Goal: Check status: Check status

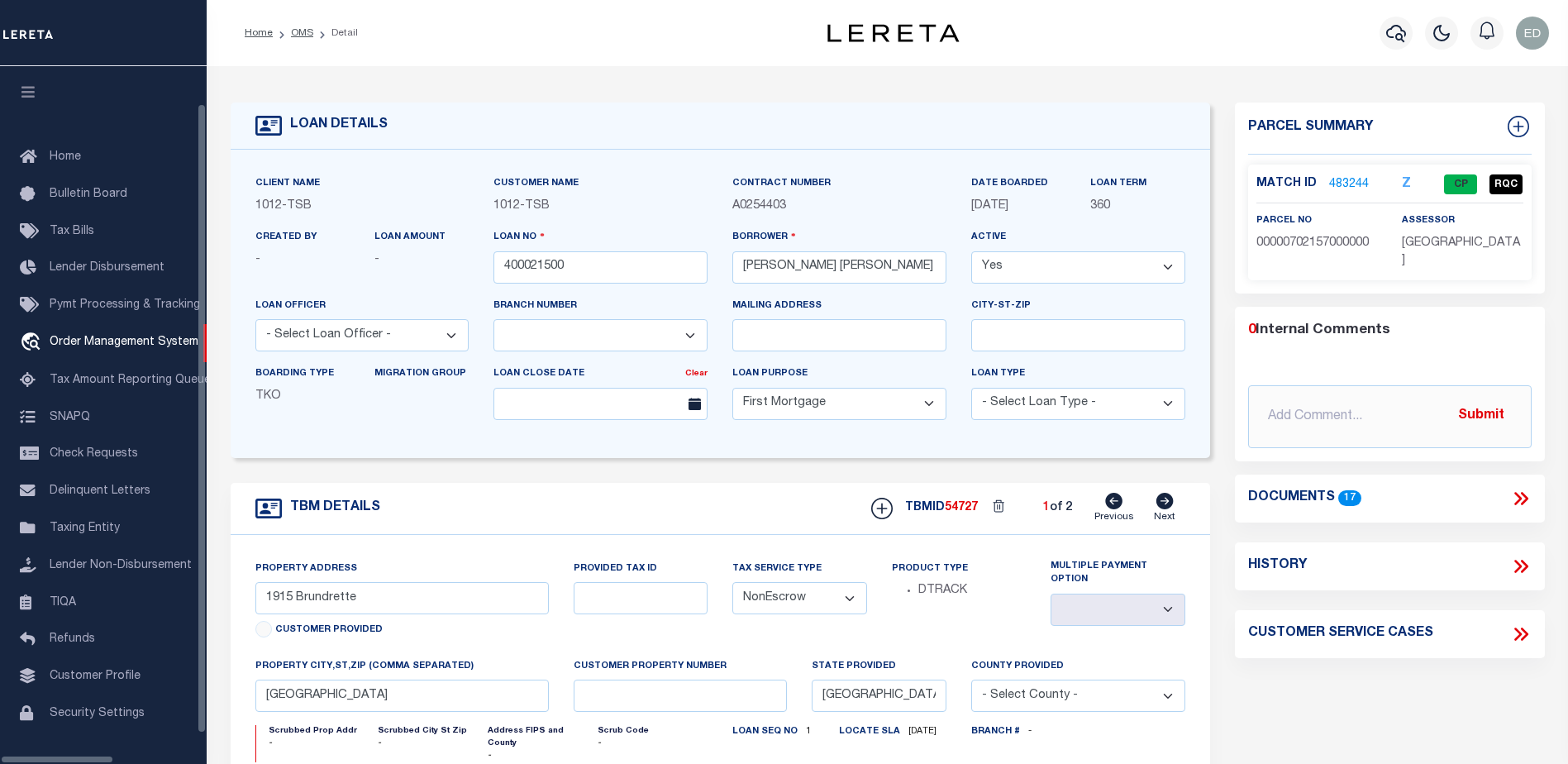
select select "4117"
select select "10"
select select "NonEscrow"
select select "Dallas"
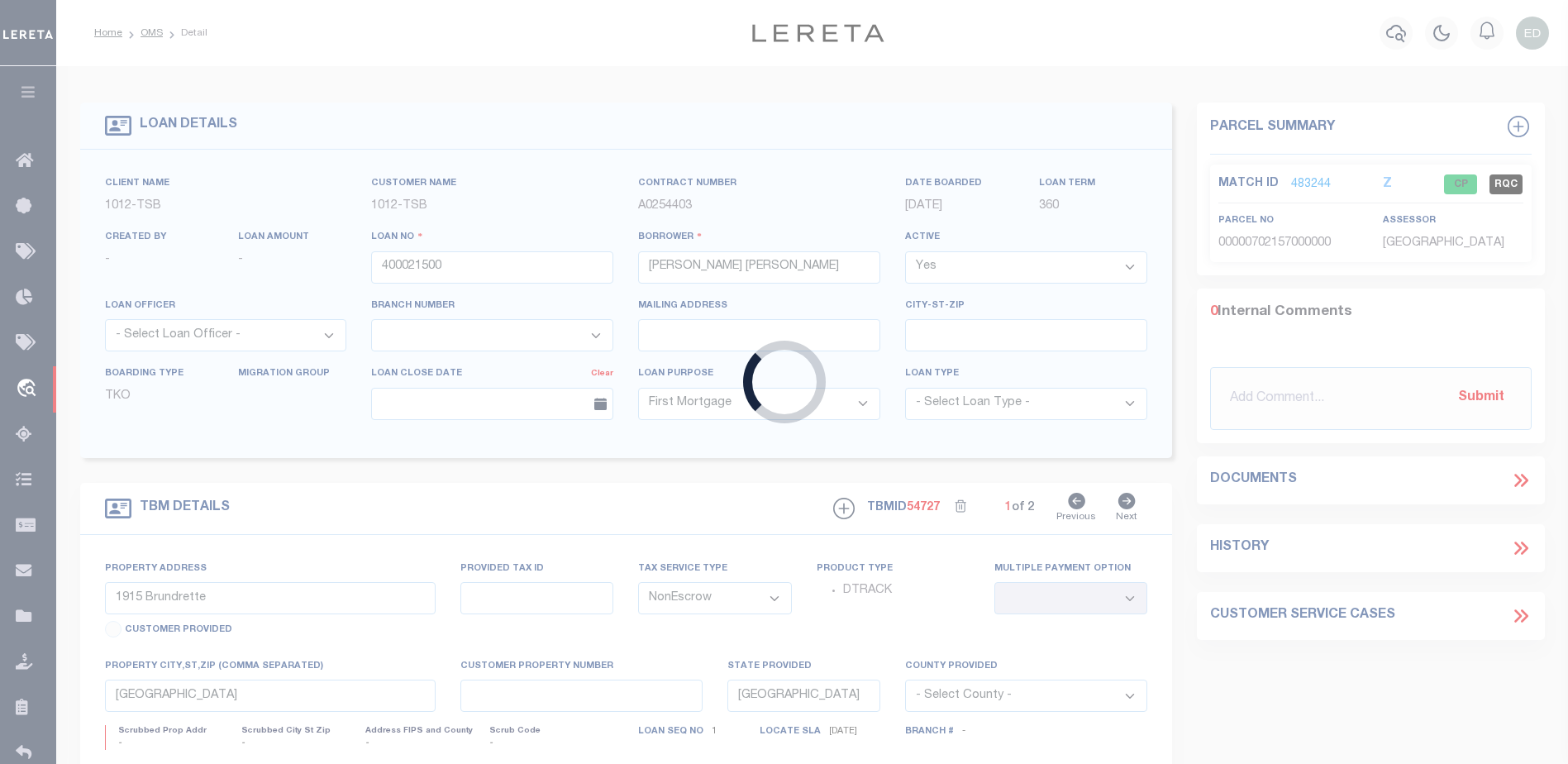
type input "0000014182"
type input "[PERSON_NAME]"
select select "False"
select select
select select "Escrow"
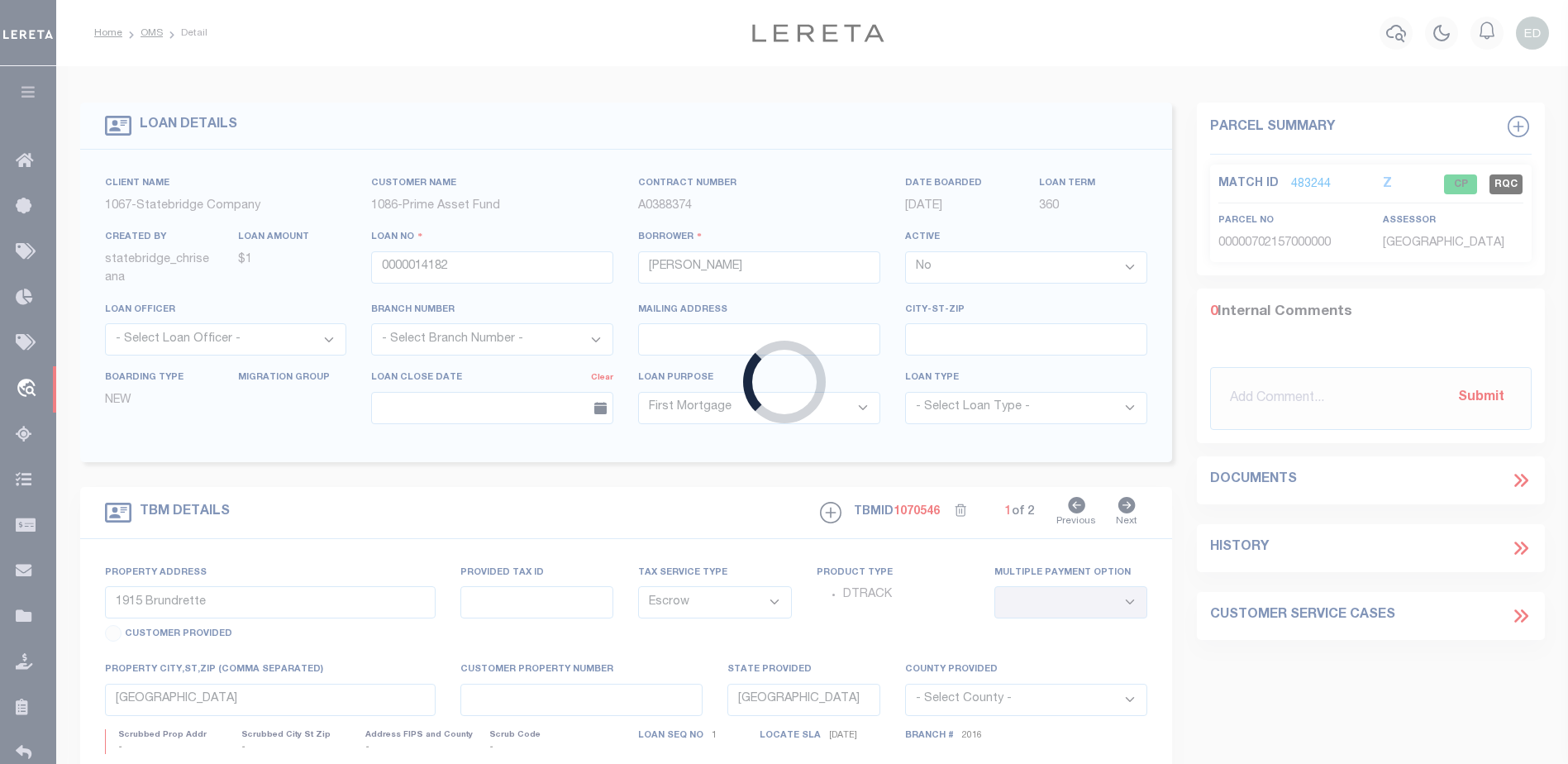
select select "333"
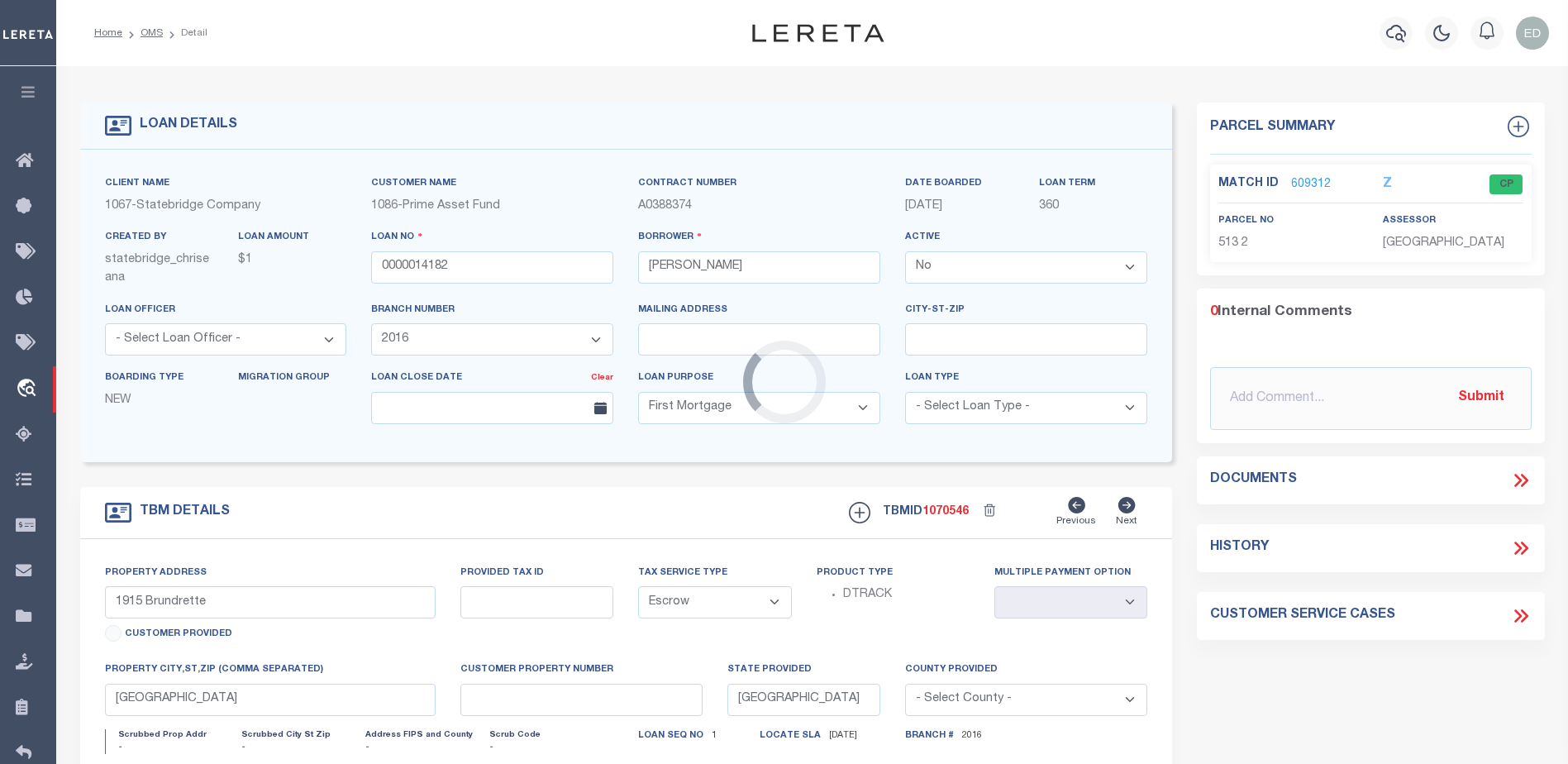
type input "[STREET_ADDRESS]"
type input "513 2"
select select
type input "WILLINGBORO NJ 08046"
type input "0"
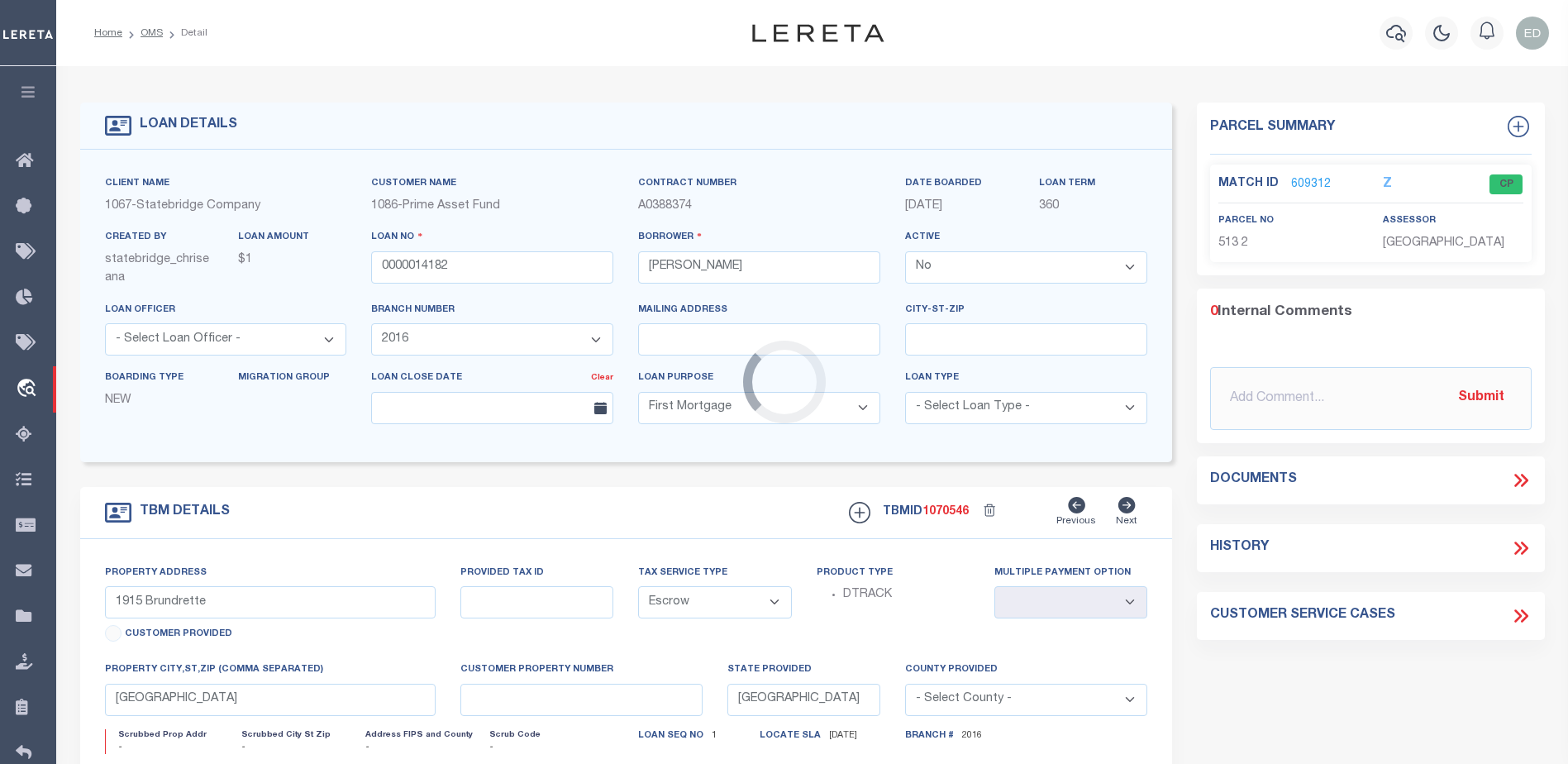
type input "NJ"
select select
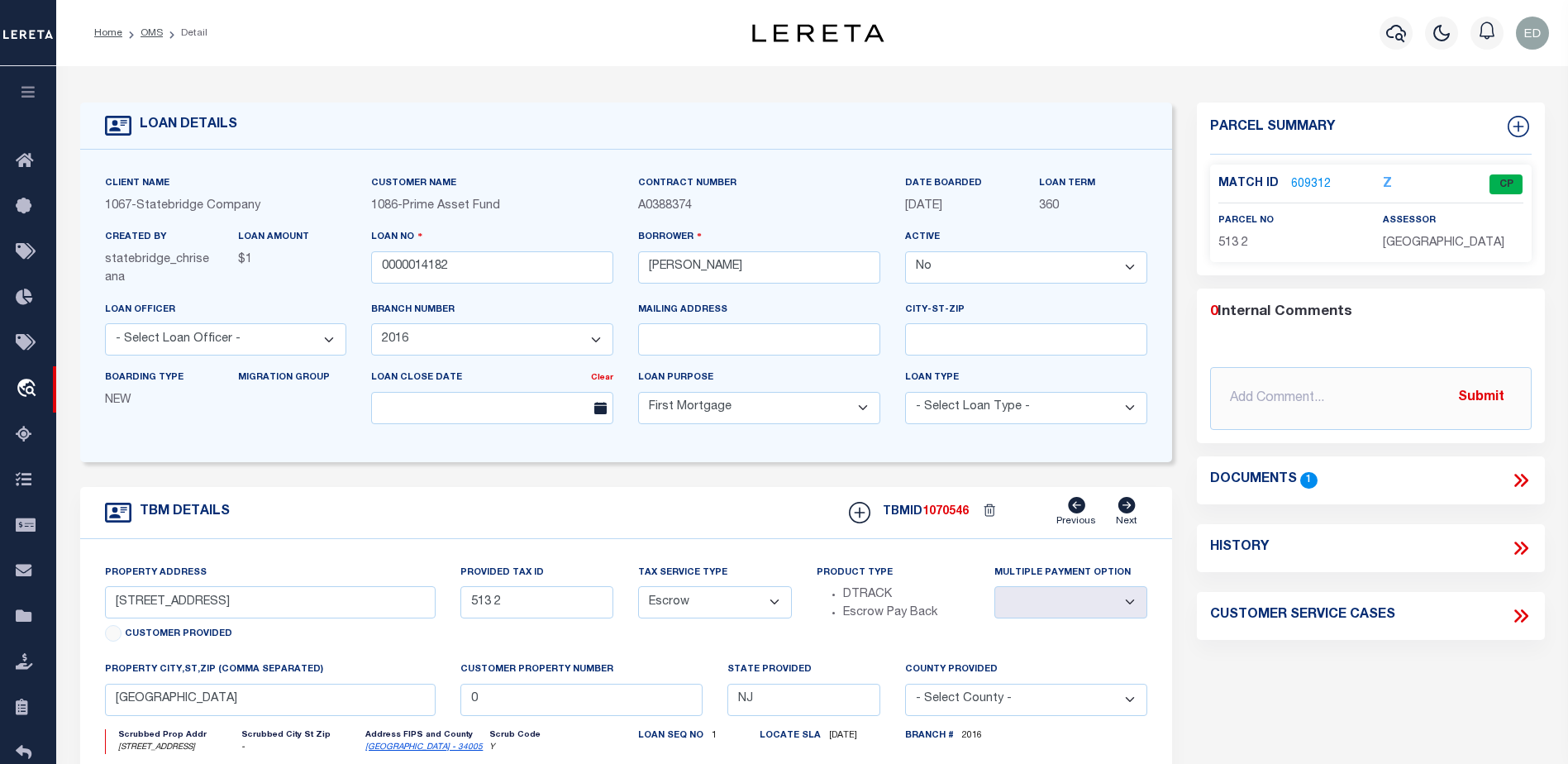
click at [1515, 481] on icon at bounding box center [1521, 481] width 22 height 22
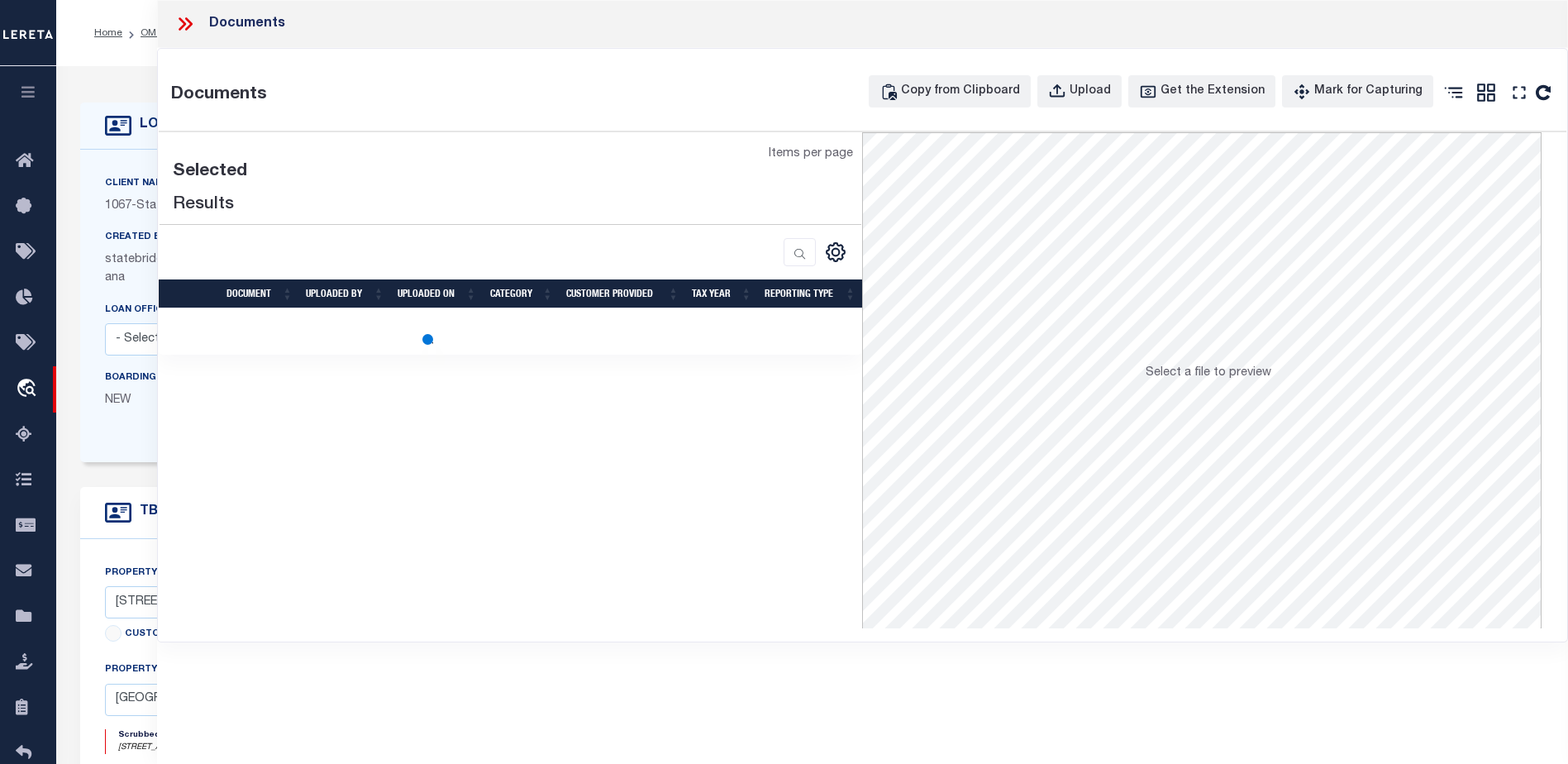
click at [177, 27] on icon at bounding box center [185, 24] width 22 height 22
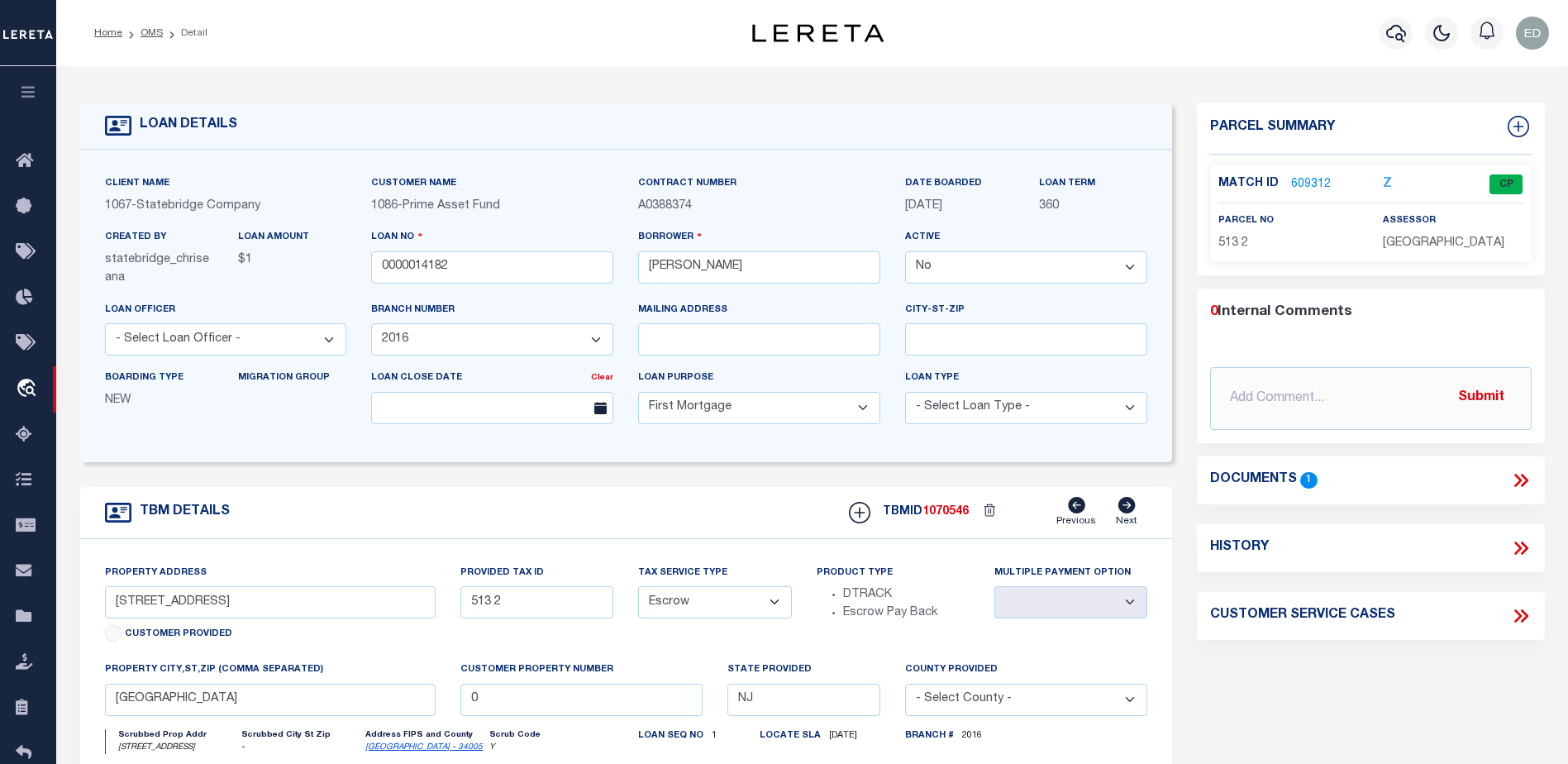
click at [1312, 177] on link "609312" at bounding box center [1311, 184] width 40 height 17
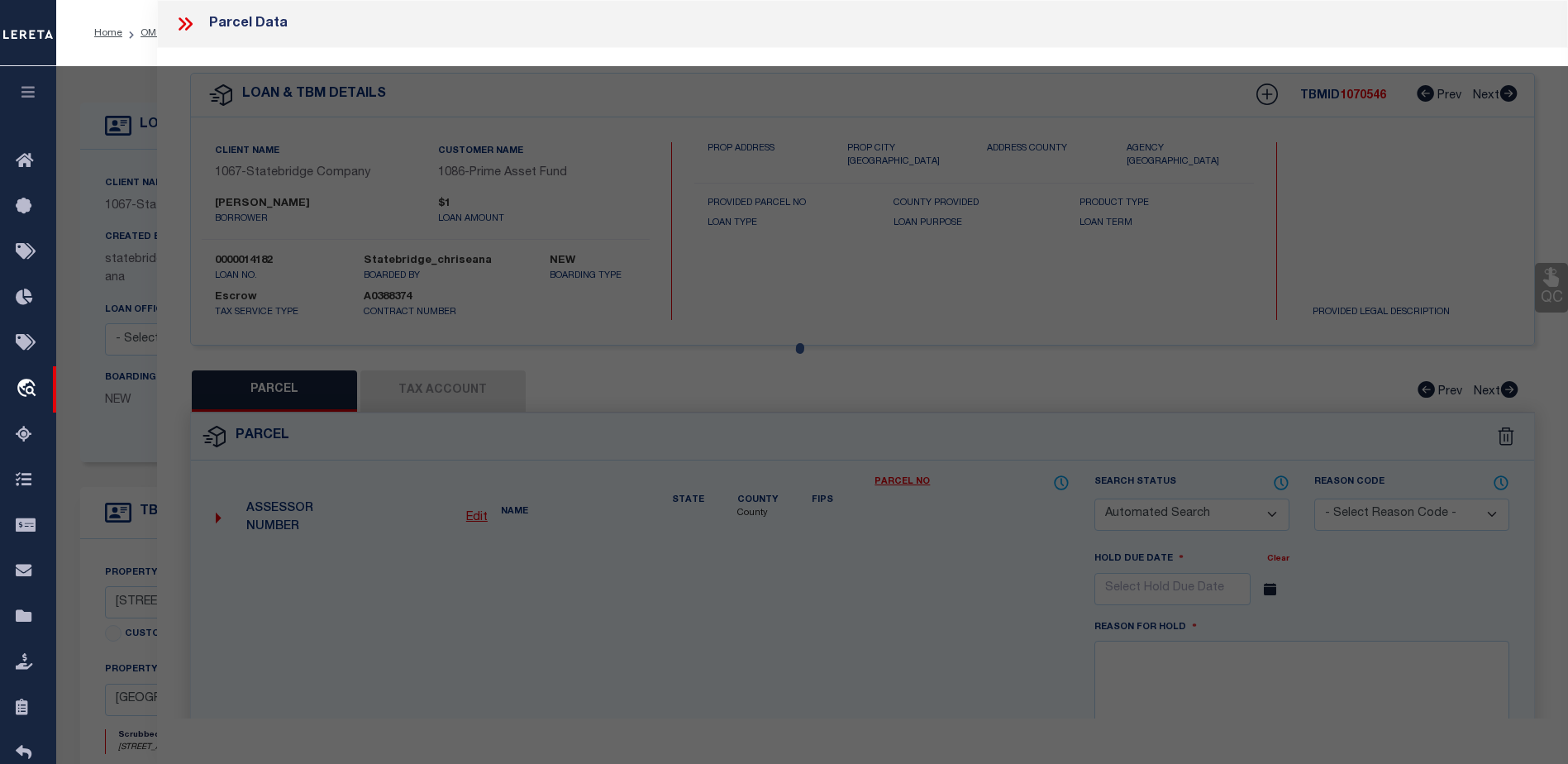
checkbox input "false"
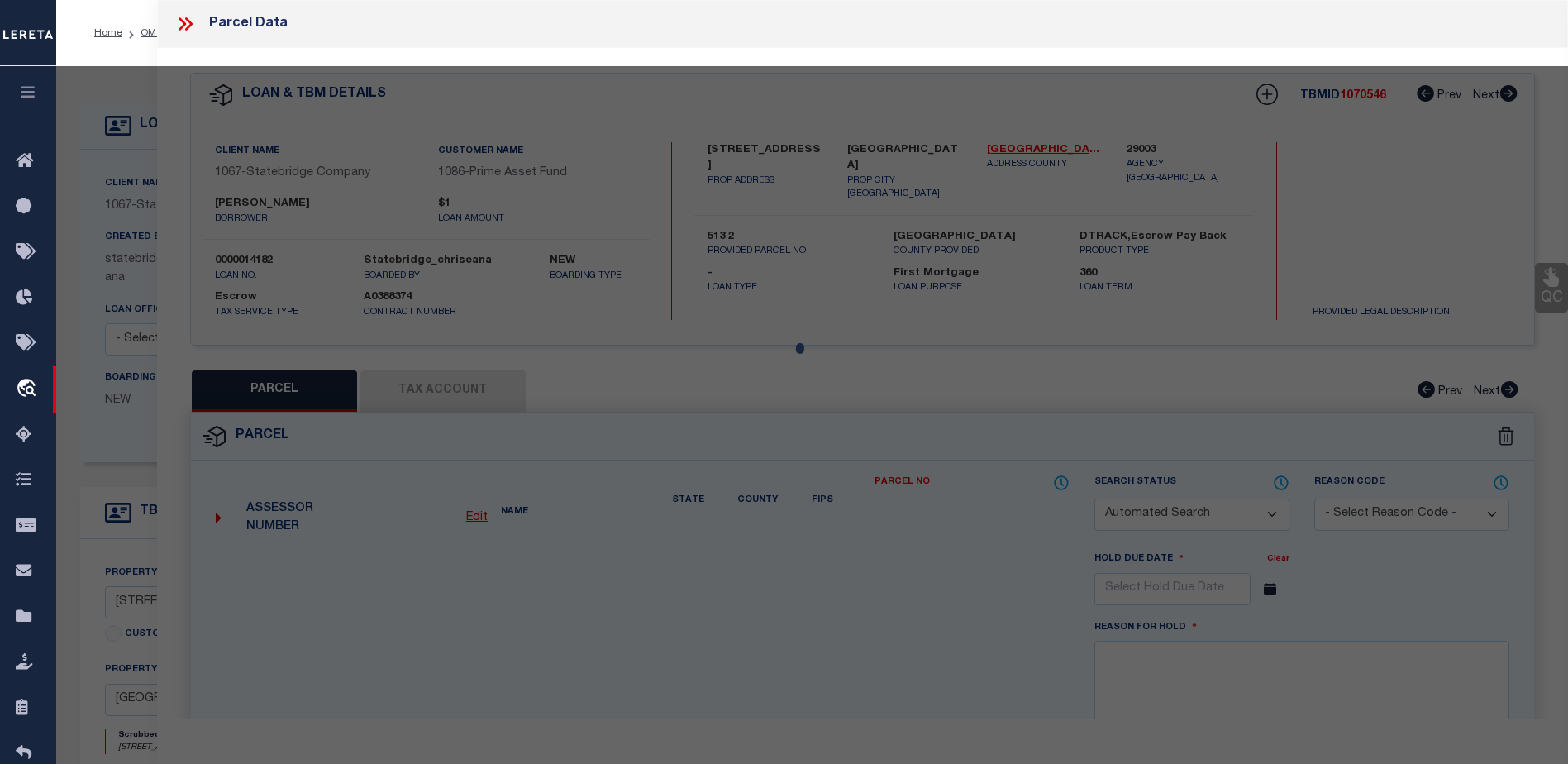
select select "CP"
type input "[PERSON_NAME]"
type input "00438805"
type input "[STREET_ADDRESS]"
type input "WILLINGBORO TWP NJ"
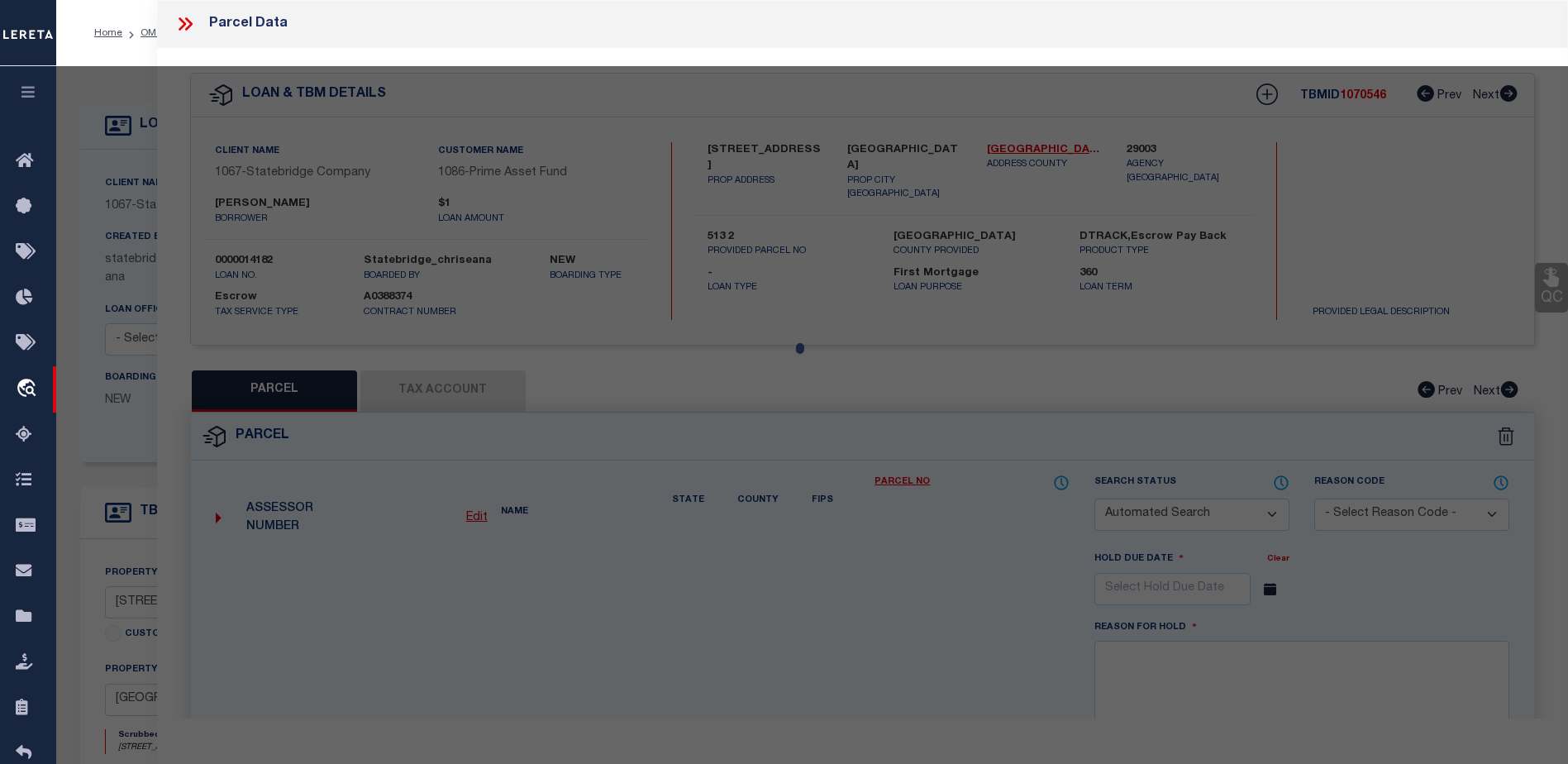
type textarea "65X100 0500C+9200"
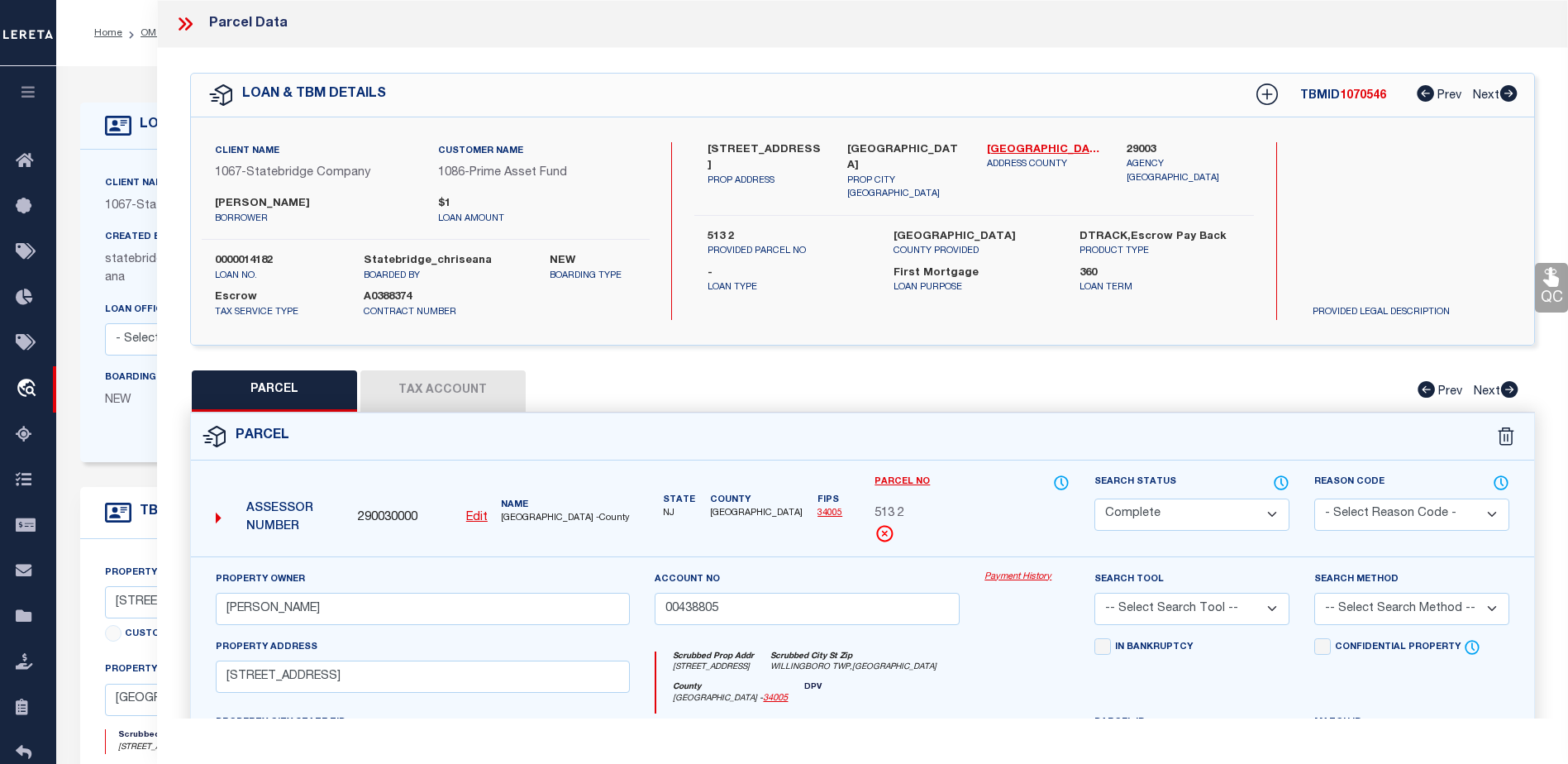
click at [1012, 580] on link "Payment History" at bounding box center [1027, 577] width 85 height 14
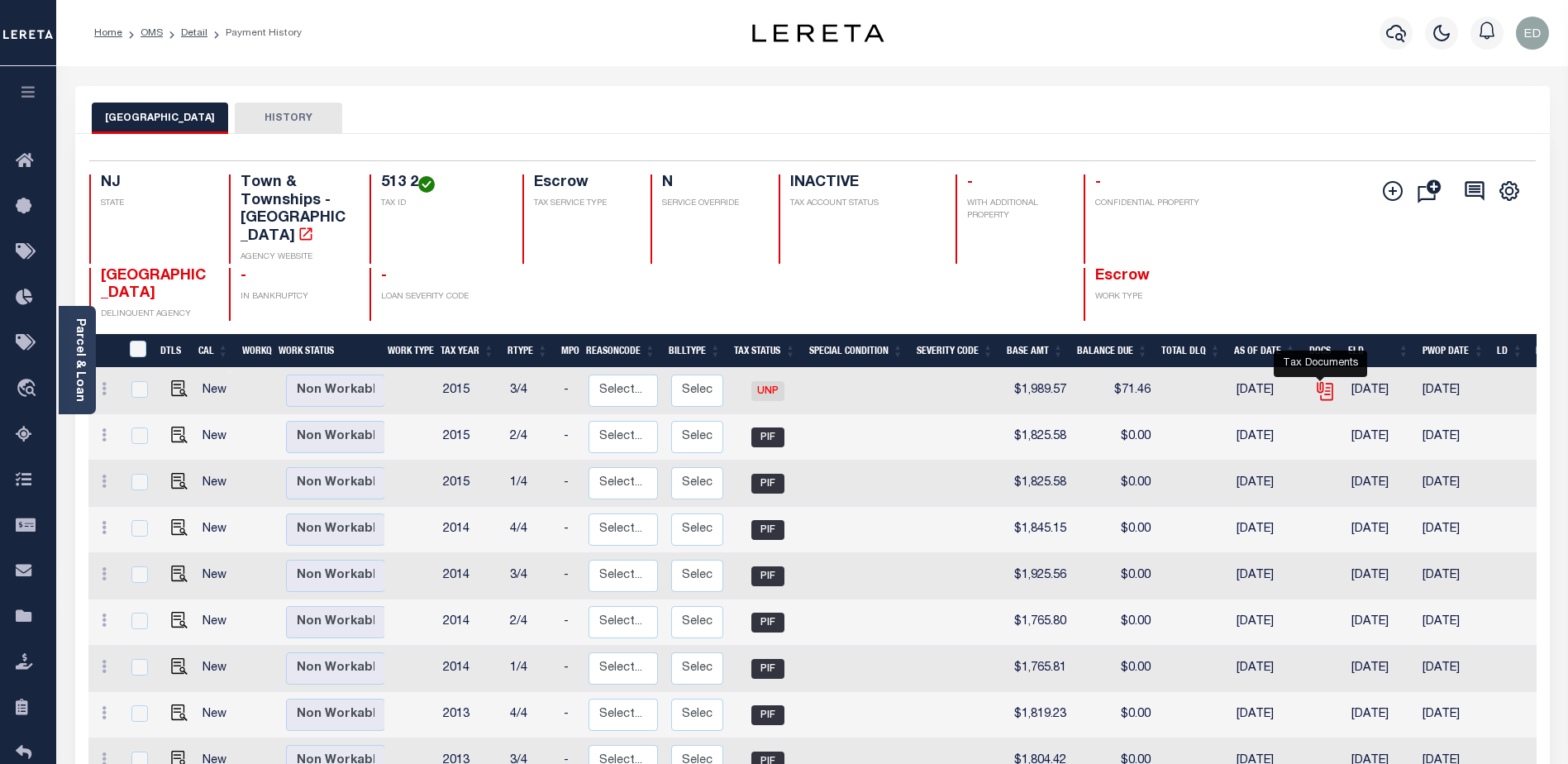
click at [1322, 380] on icon "" at bounding box center [1326, 391] width 22 height 22
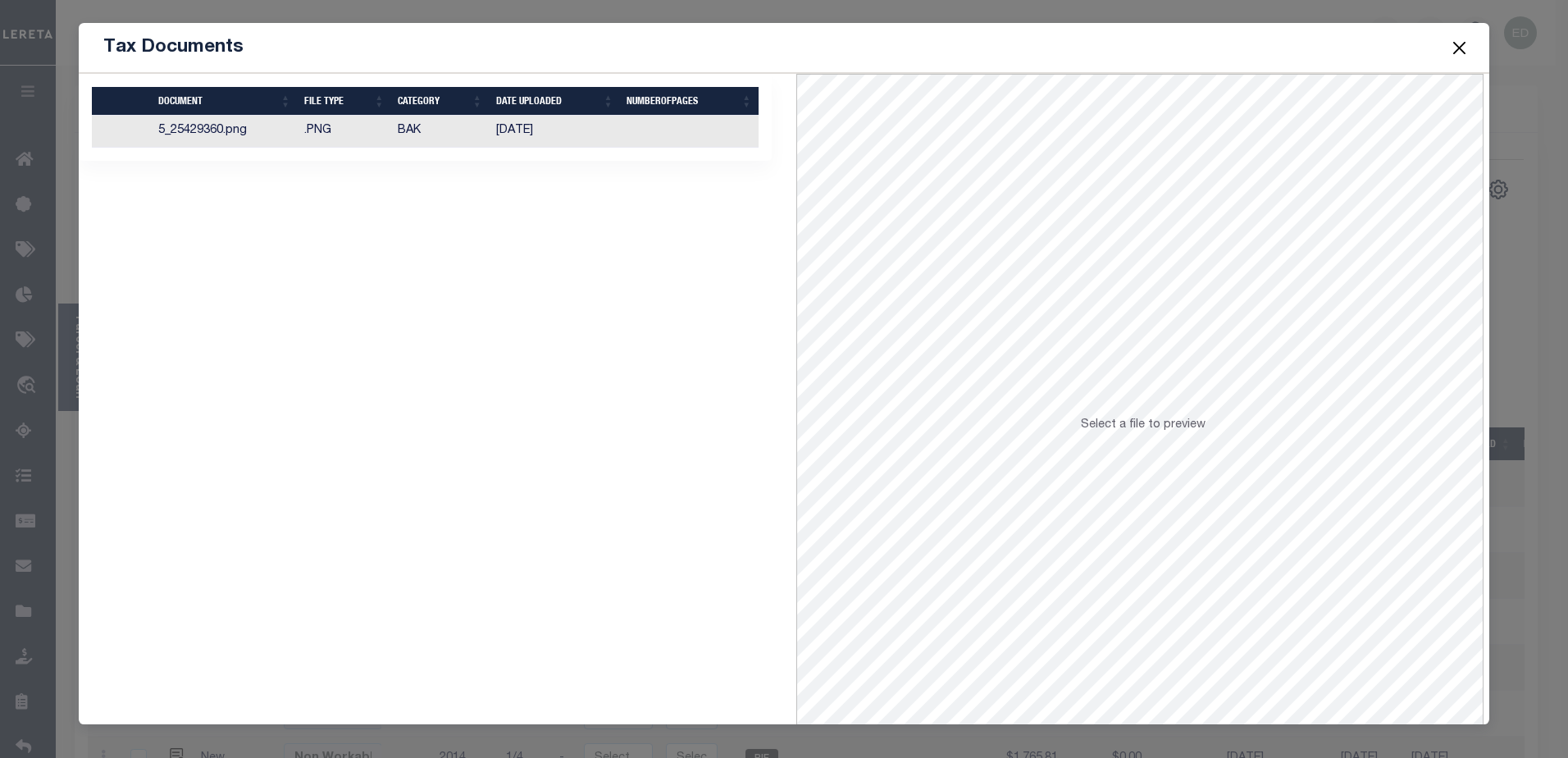
click at [222, 127] on td "5_25429360.png" at bounding box center [225, 131] width 146 height 32
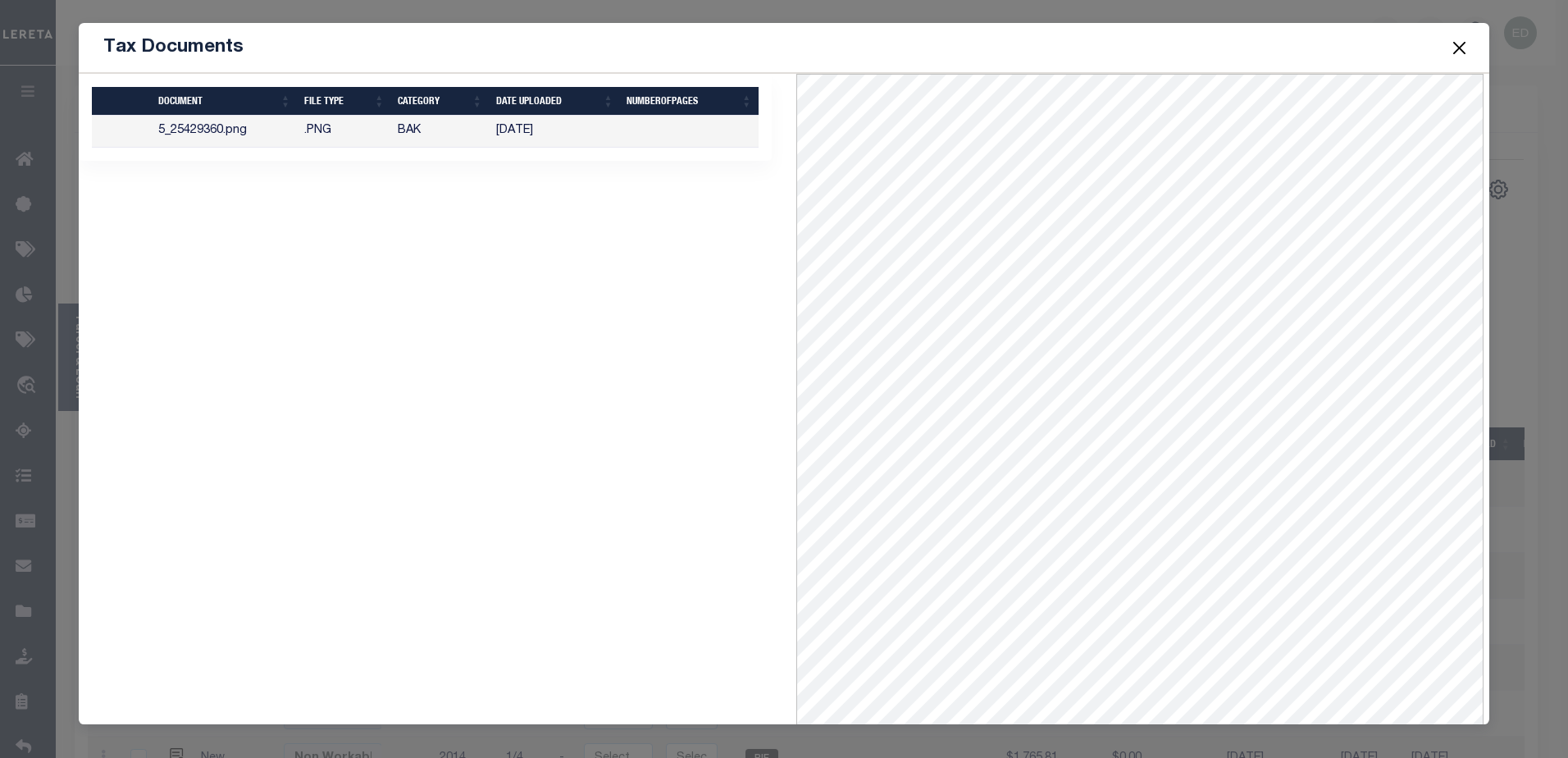
click at [244, 136] on td "5_25429360.png" at bounding box center [225, 131] width 146 height 32
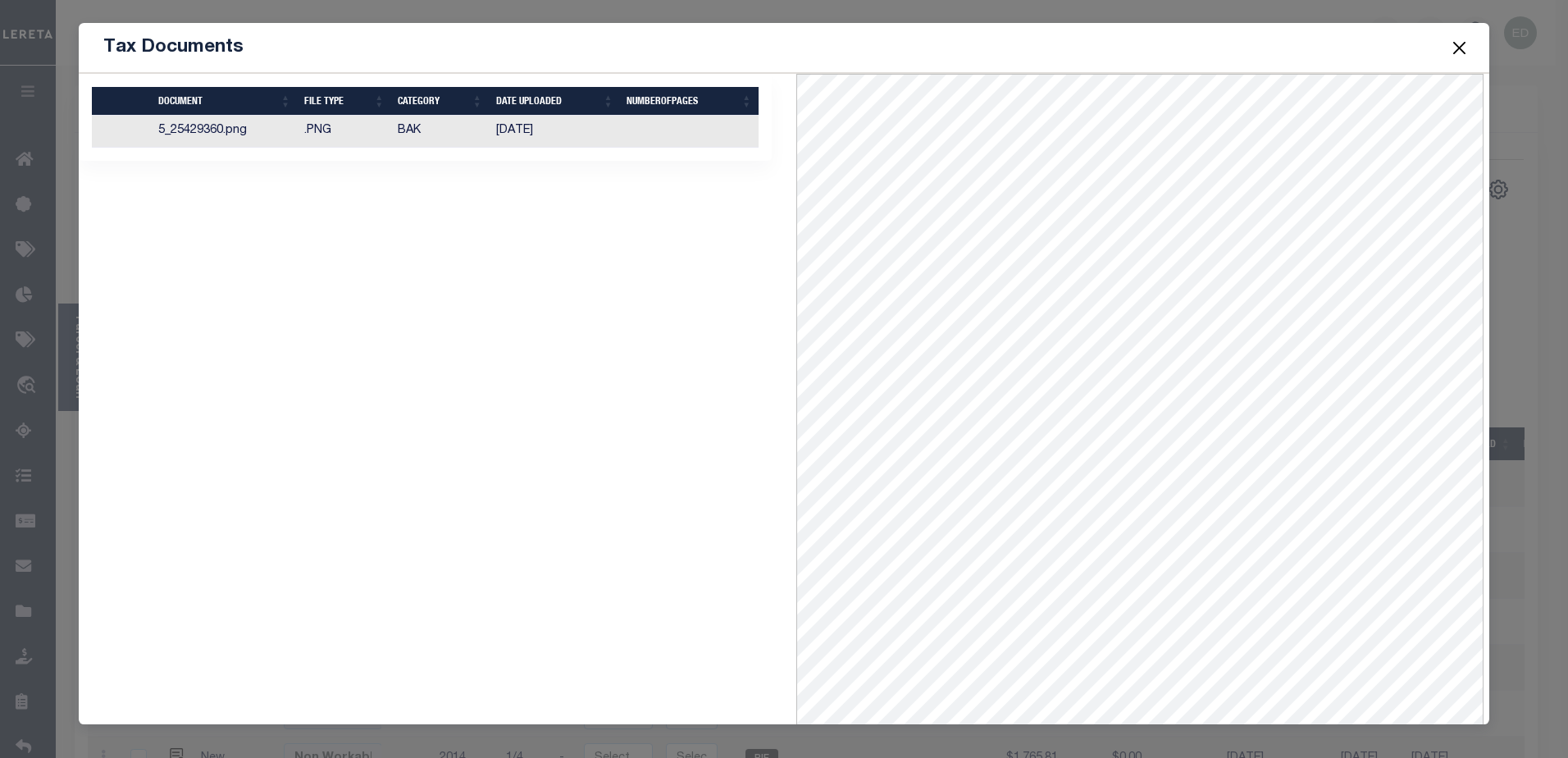
click at [773, 378] on div "1 Selected 1 Result Items per page" at bounding box center [425, 431] width 717 height 717
click at [1460, 45] on button "Close" at bounding box center [1459, 48] width 21 height 21
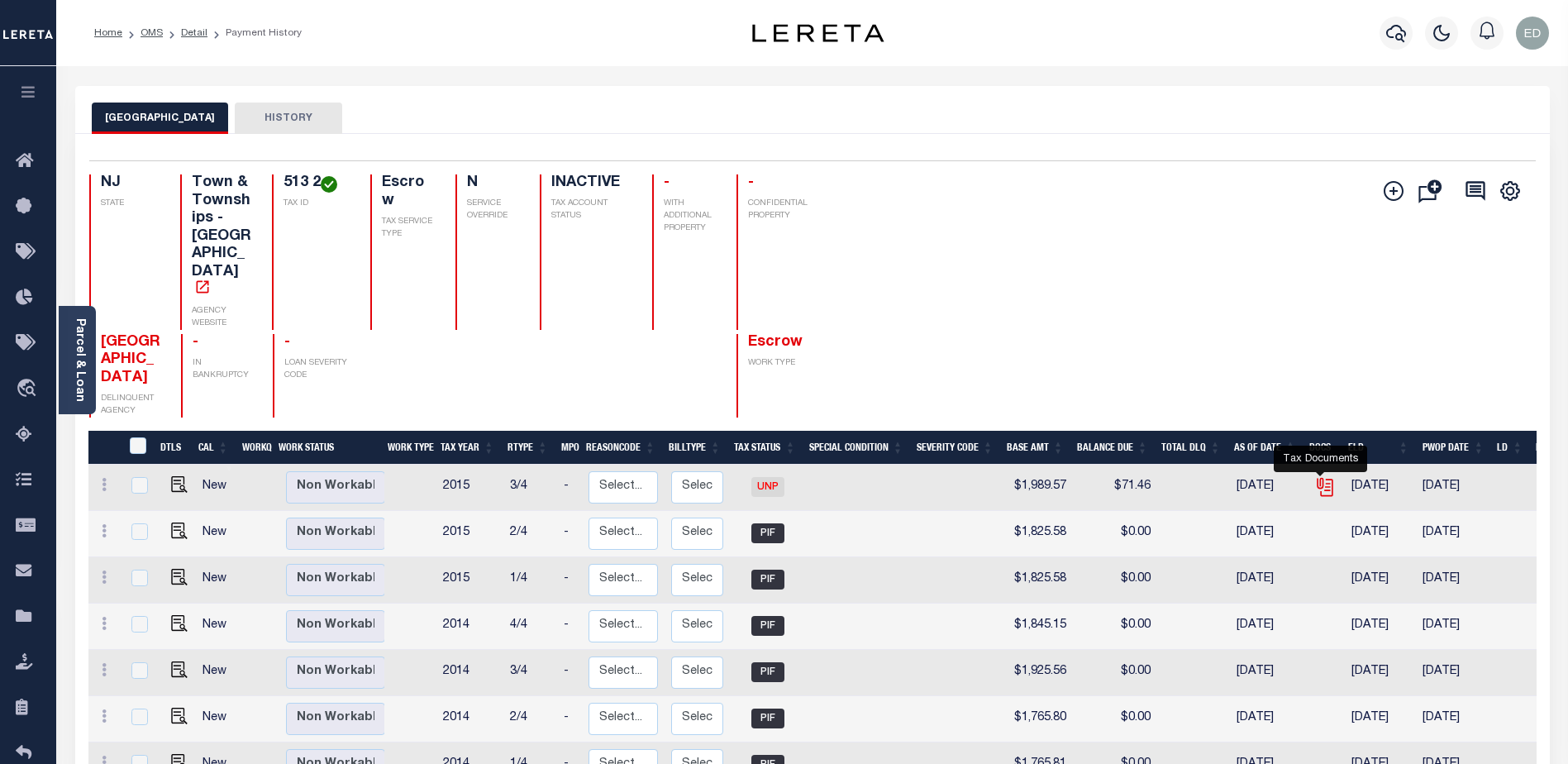
click at [1320, 476] on icon "" at bounding box center [1326, 487] width 22 height 22
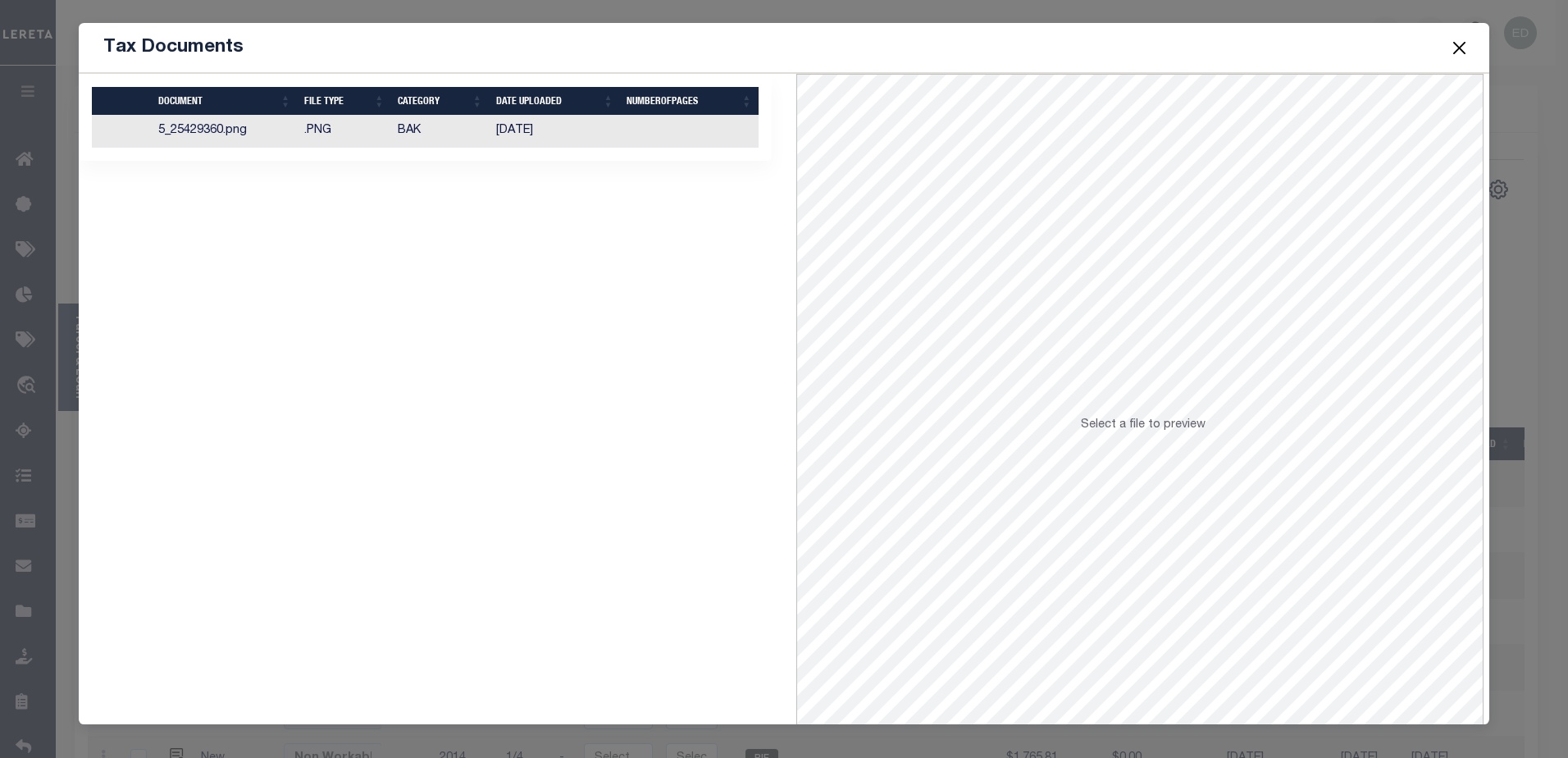
click at [1461, 47] on button "Close" at bounding box center [1459, 48] width 21 height 21
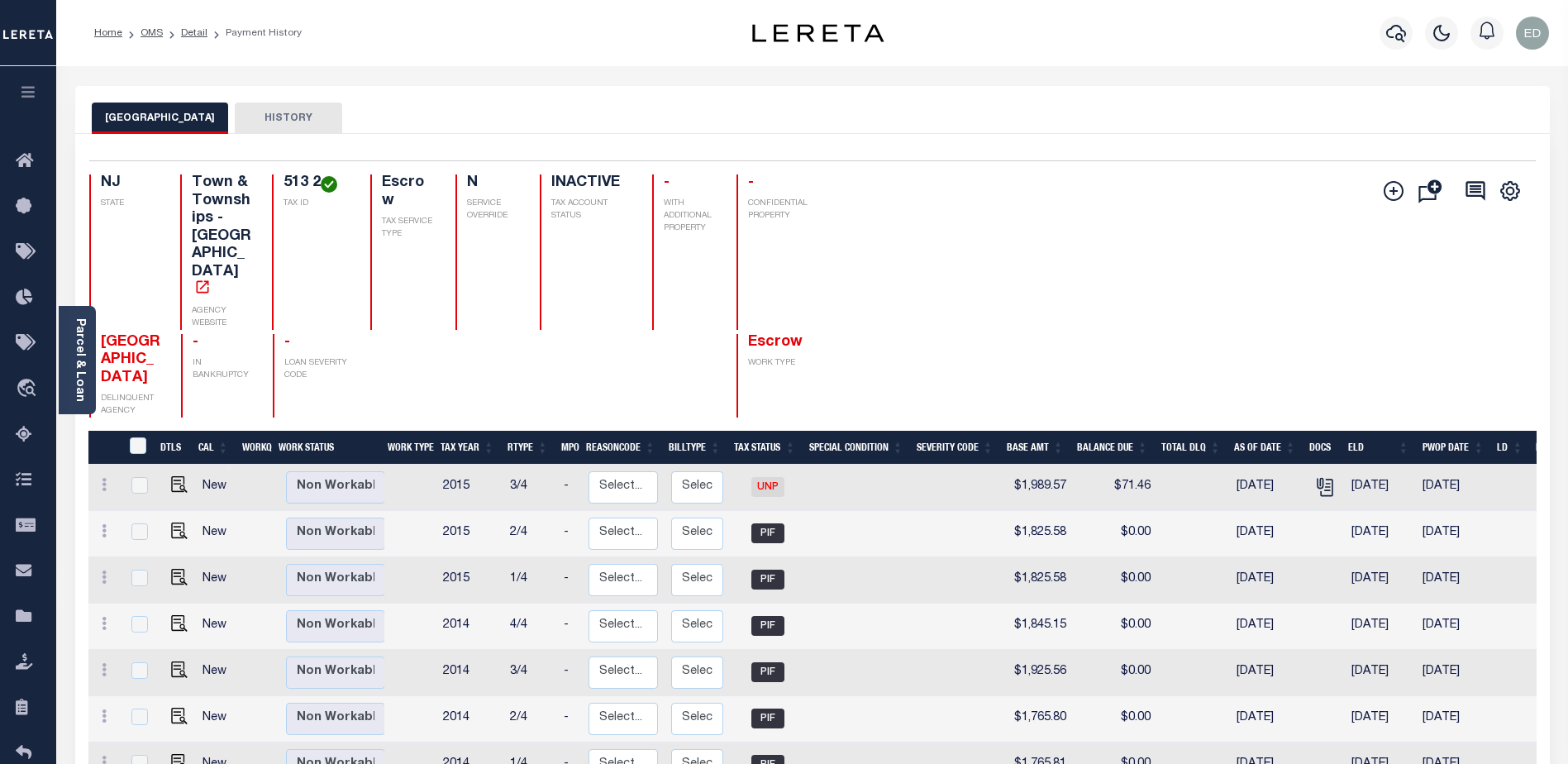
click at [931, 312] on div "Add Installment Line Bad Parcel Fees" at bounding box center [1174, 296] width 723 height 243
click at [920, 18] on div "Home OMS Detail Payment History" at bounding box center [811, 32] width 1512 height 66
click at [175, 476] on img "" at bounding box center [179, 484] width 17 height 17
checkbox input "true"
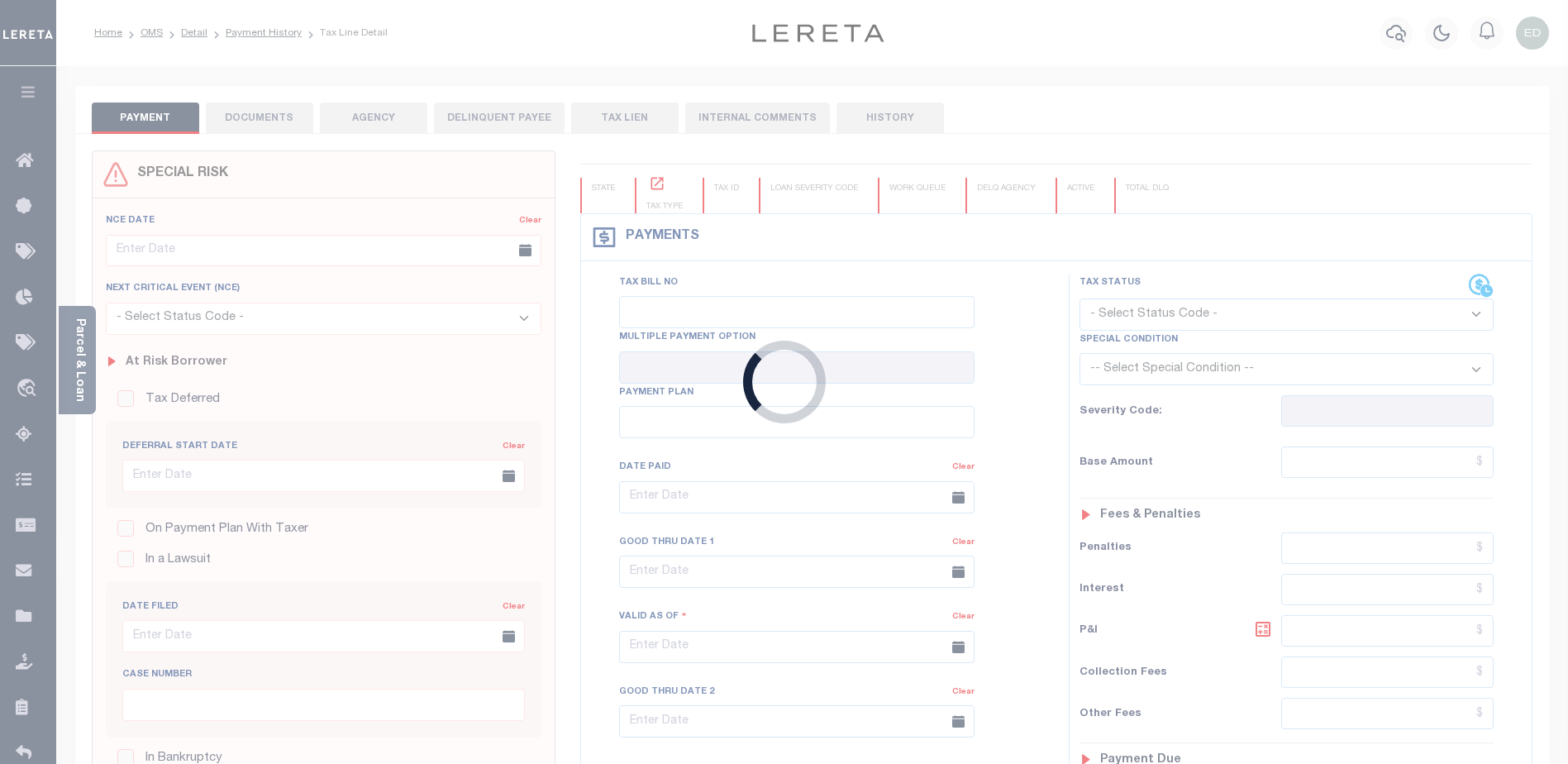
type input "[DATE]"
type input "$1,989.57"
type input "$1,918.27"
type input "$71.46"
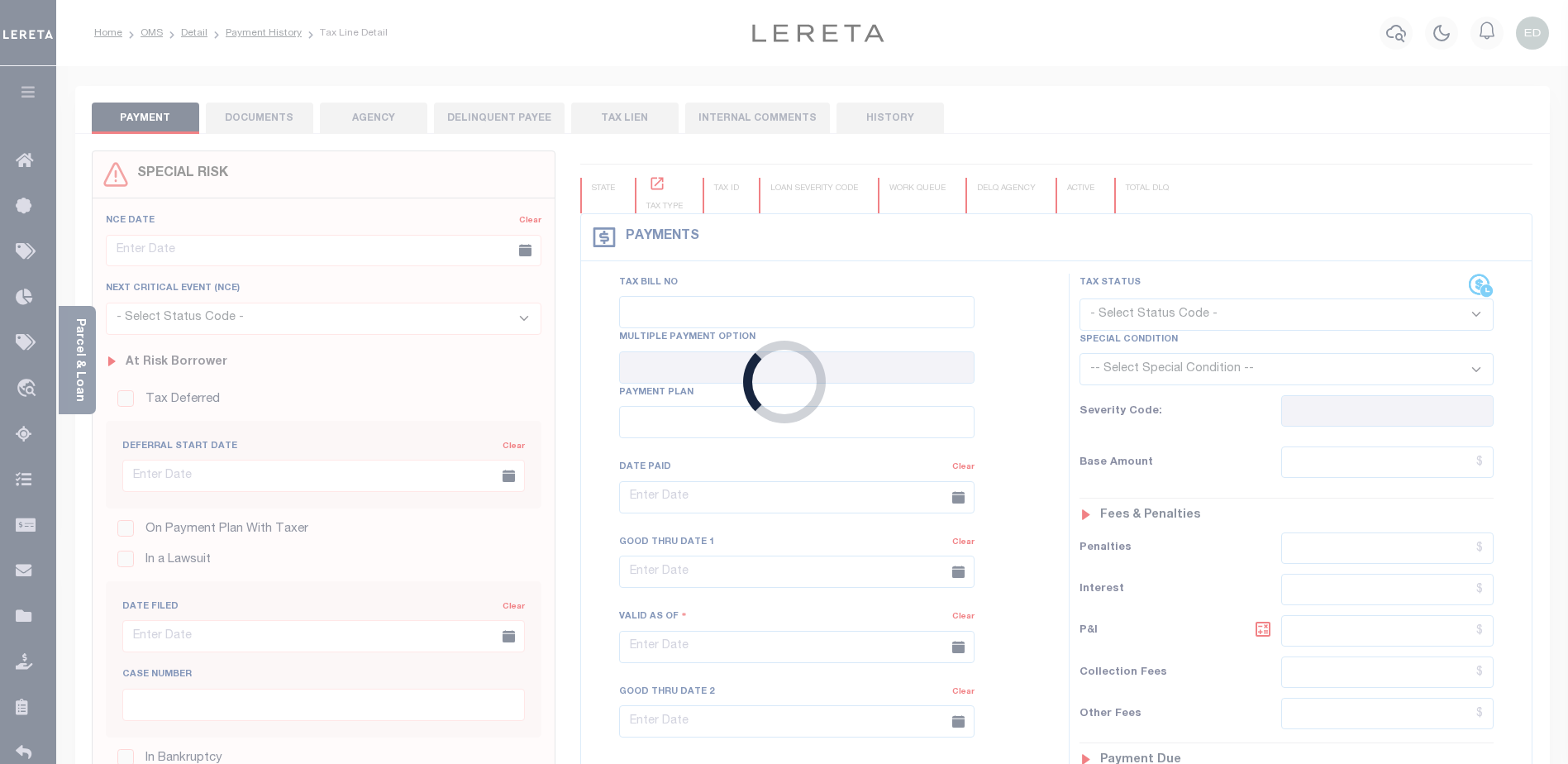
type input "$71.46"
select select "UNP"
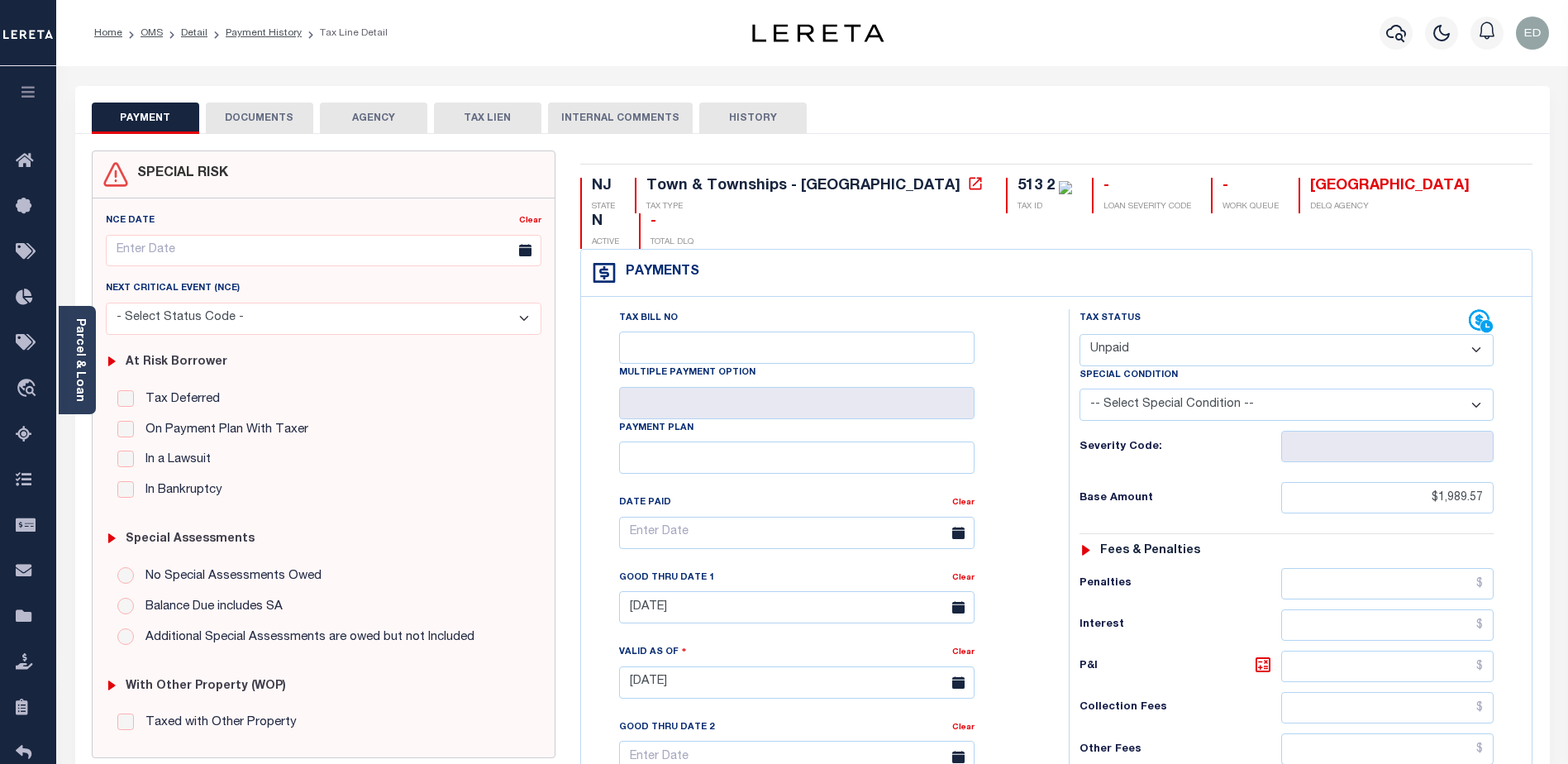
click at [267, 122] on button "DOCUMENTS" at bounding box center [259, 118] width 107 height 32
select select "UNP"
click at [252, 123] on button "DOCUMENTS" at bounding box center [259, 118] width 107 height 32
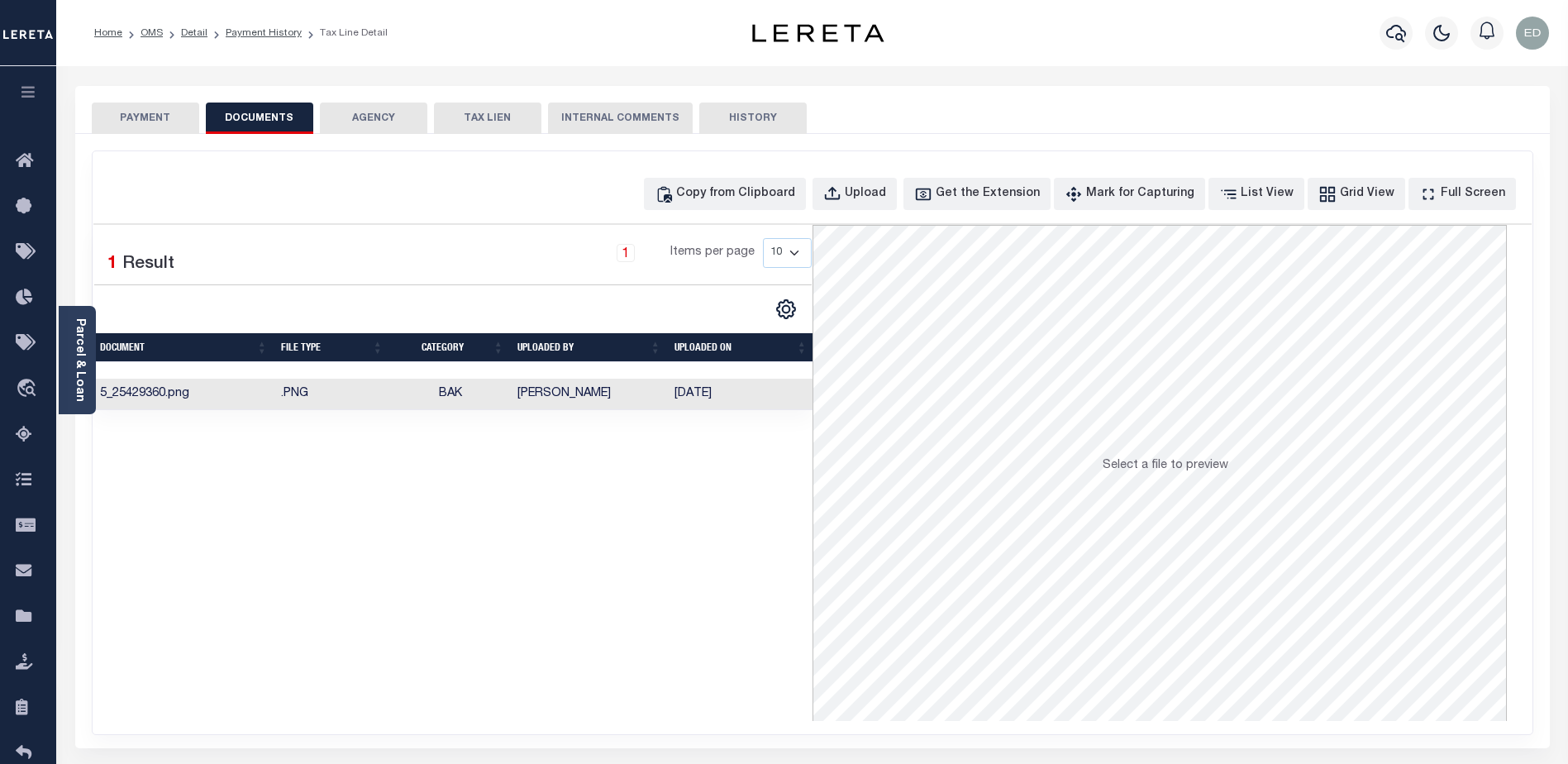
click at [158, 400] on td "5_25429360.png" at bounding box center [183, 394] width 181 height 32
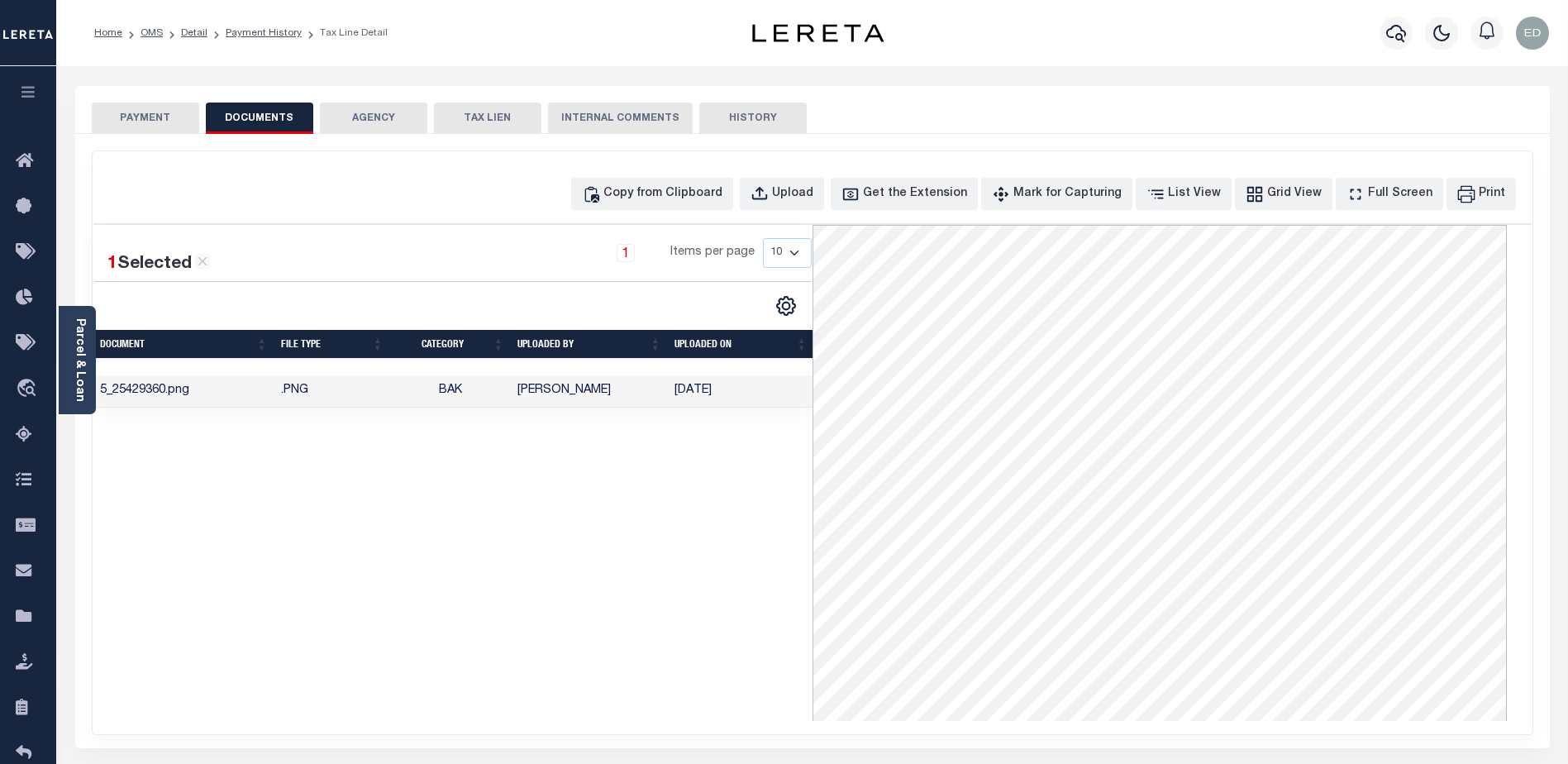
scroll to position [165, 0]
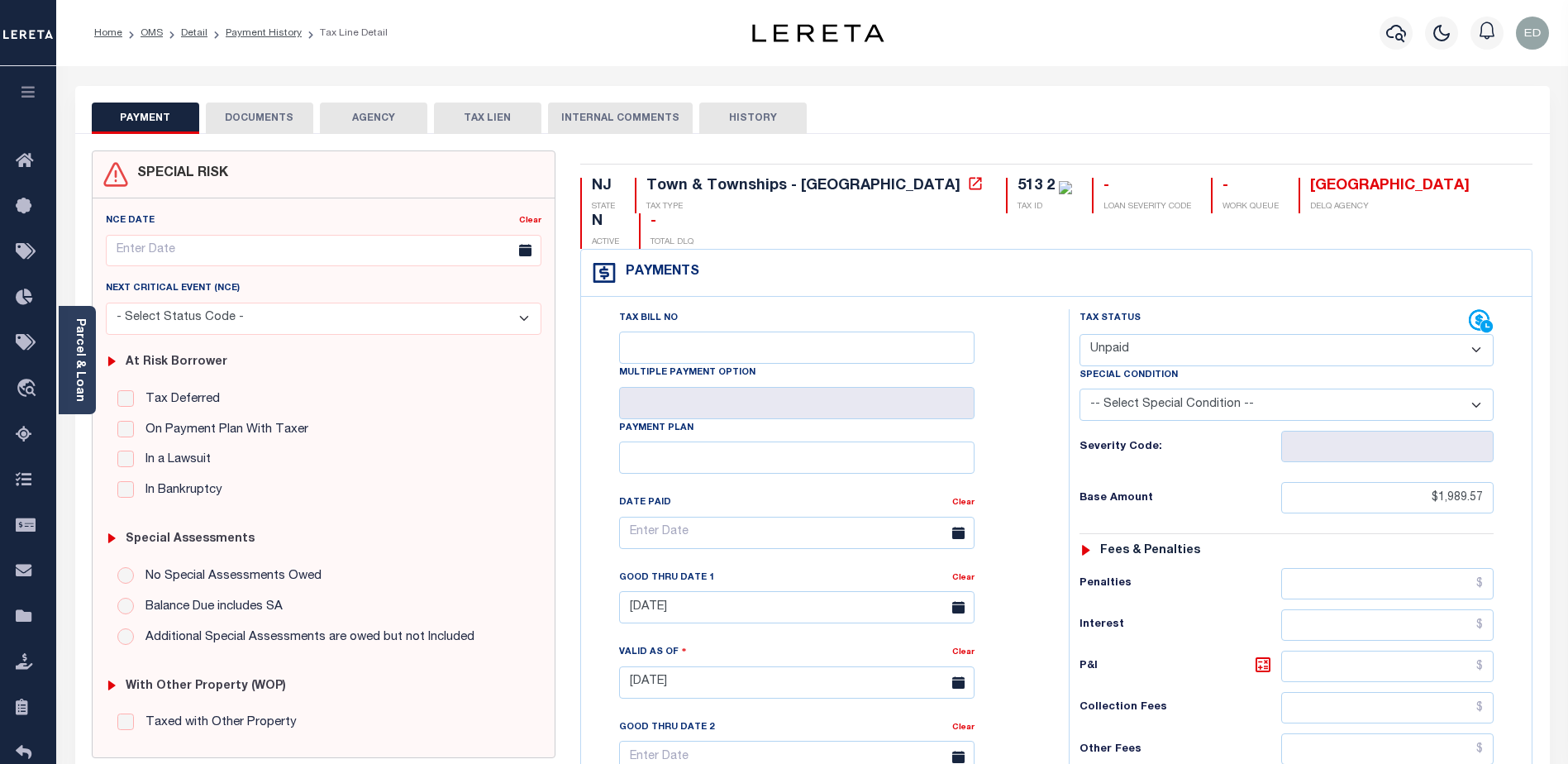
select select "UNP"
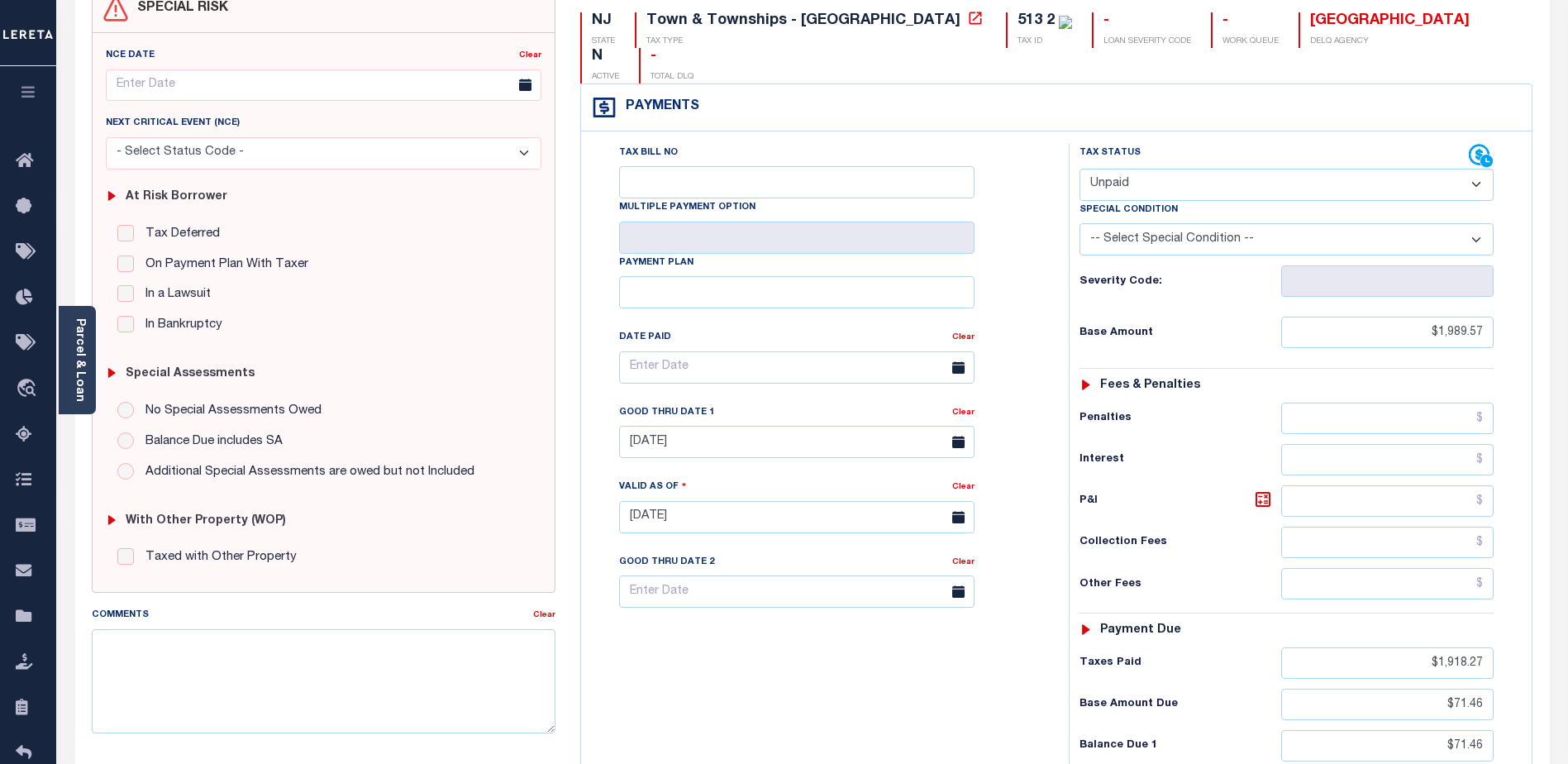
scroll to position [165, 0]
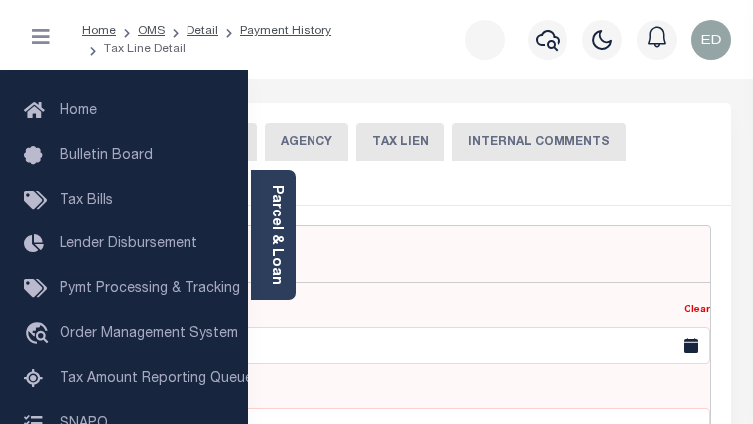
select select "UNP"
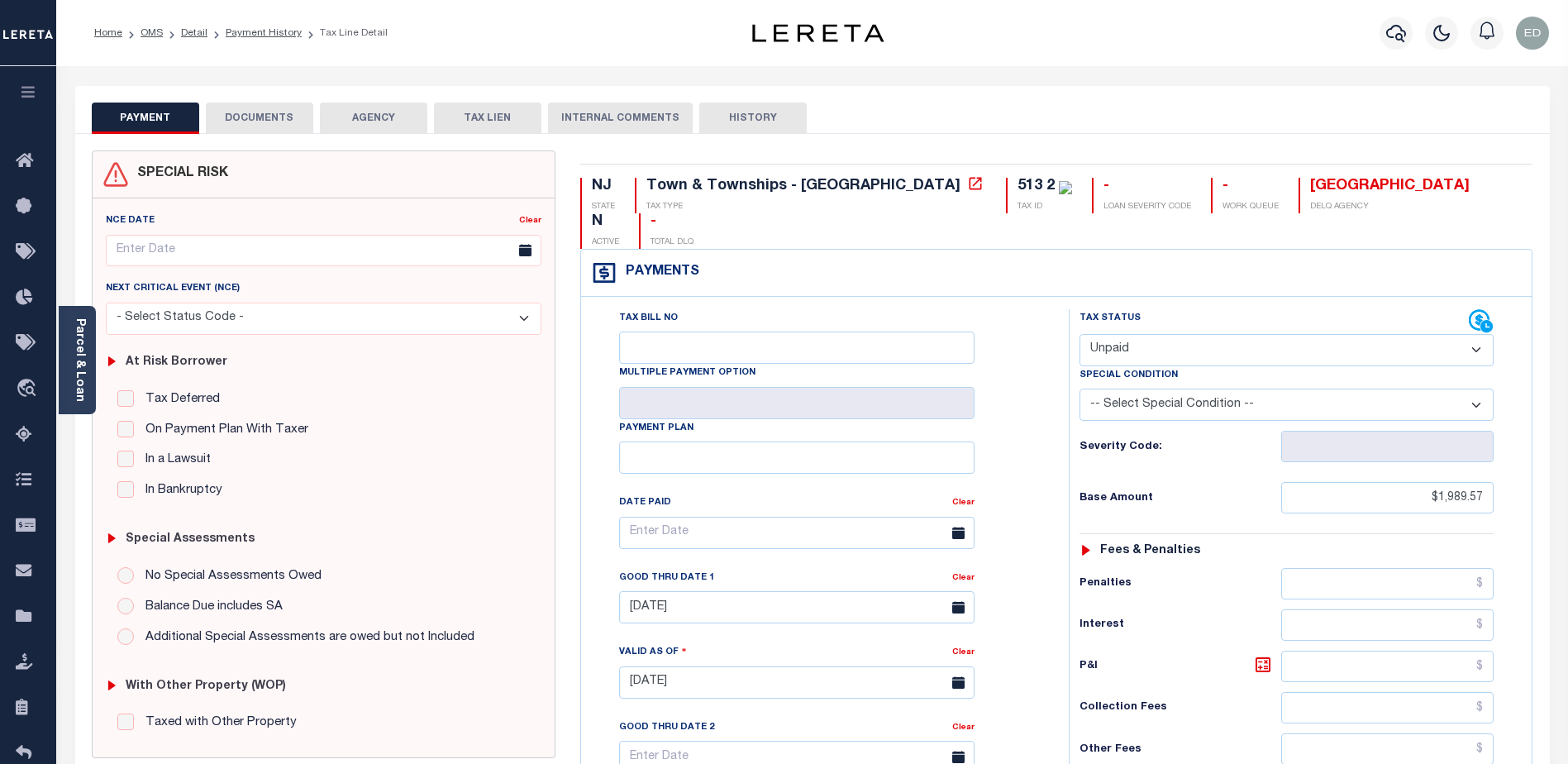
click at [258, 106] on button "DOCUMENTS" at bounding box center [259, 118] width 107 height 32
